Goal: Navigation & Orientation: Find specific page/section

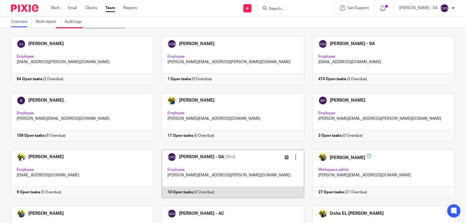
scroll to position [34, 0]
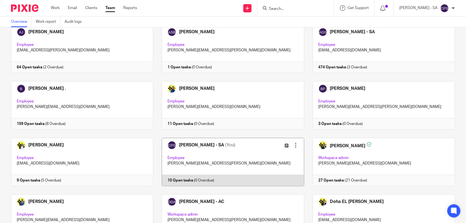
click at [238, 152] on link at bounding box center [228, 162] width 151 height 48
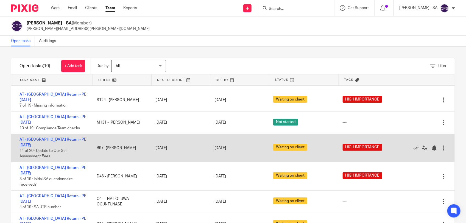
scroll to position [47, 0]
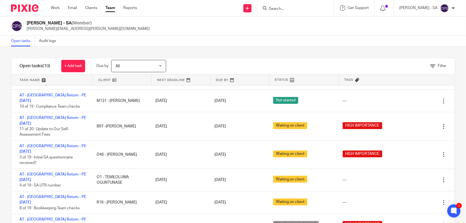
click at [108, 8] on link "Team" at bounding box center [110, 7] width 10 height 5
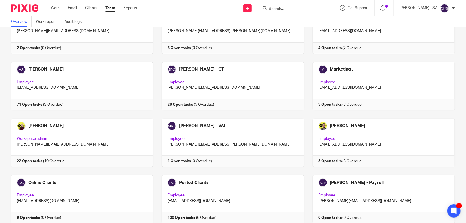
scroll to position [240, 0]
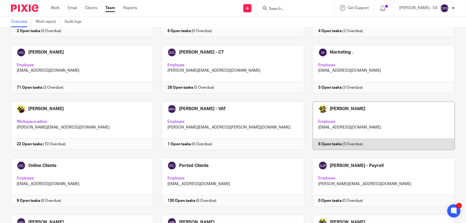
click at [386, 123] on link at bounding box center [379, 126] width 151 height 48
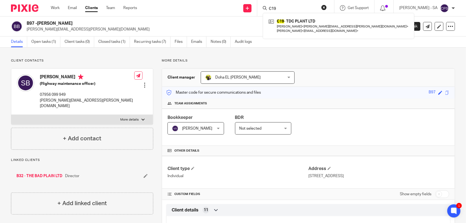
click at [290, 8] on input "C19" at bounding box center [292, 9] width 49 height 5
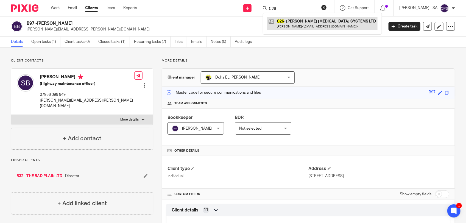
type input "C26"
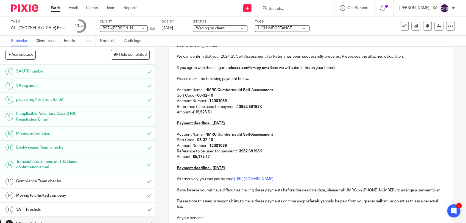
scroll to position [77, 0]
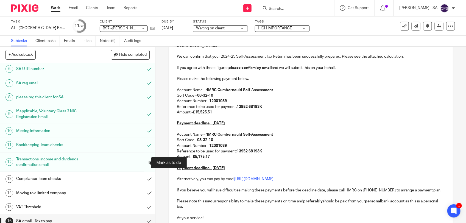
click at [141, 162] on input "submit" at bounding box center [77, 161] width 155 height 19
